Goal: Task Accomplishment & Management: Use online tool/utility

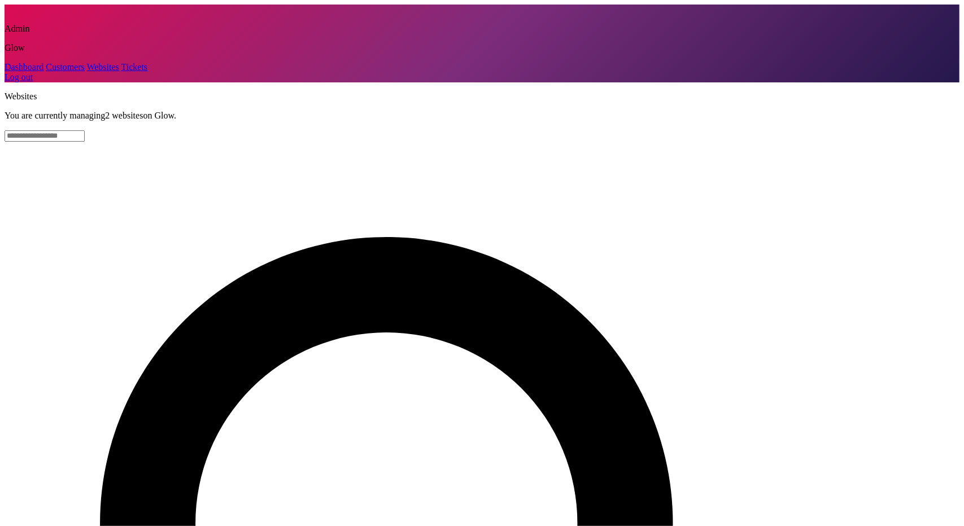
click at [48, 72] on link "Customers" at bounding box center [65, 67] width 38 height 10
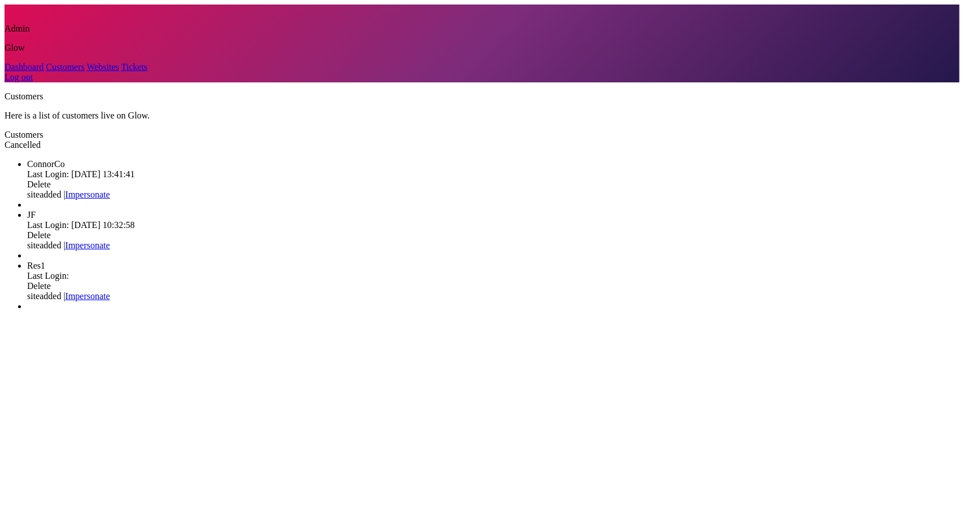
click at [110, 190] on link "Impersonate" at bounding box center [87, 195] width 45 height 10
